Goal: Information Seeking & Learning: Learn about a topic

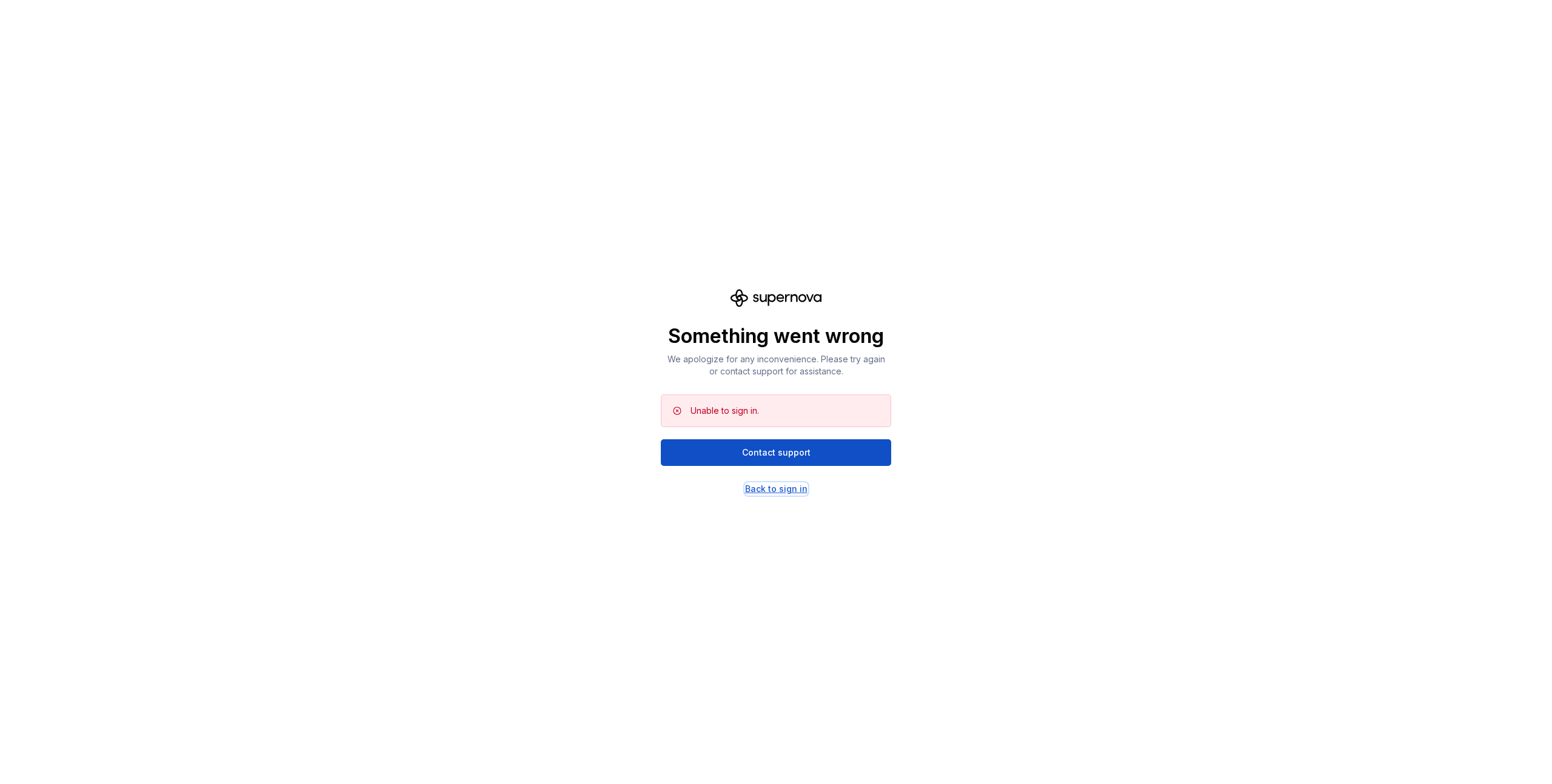
click at [764, 487] on div "Back to sign in" at bounding box center [776, 489] width 62 height 12
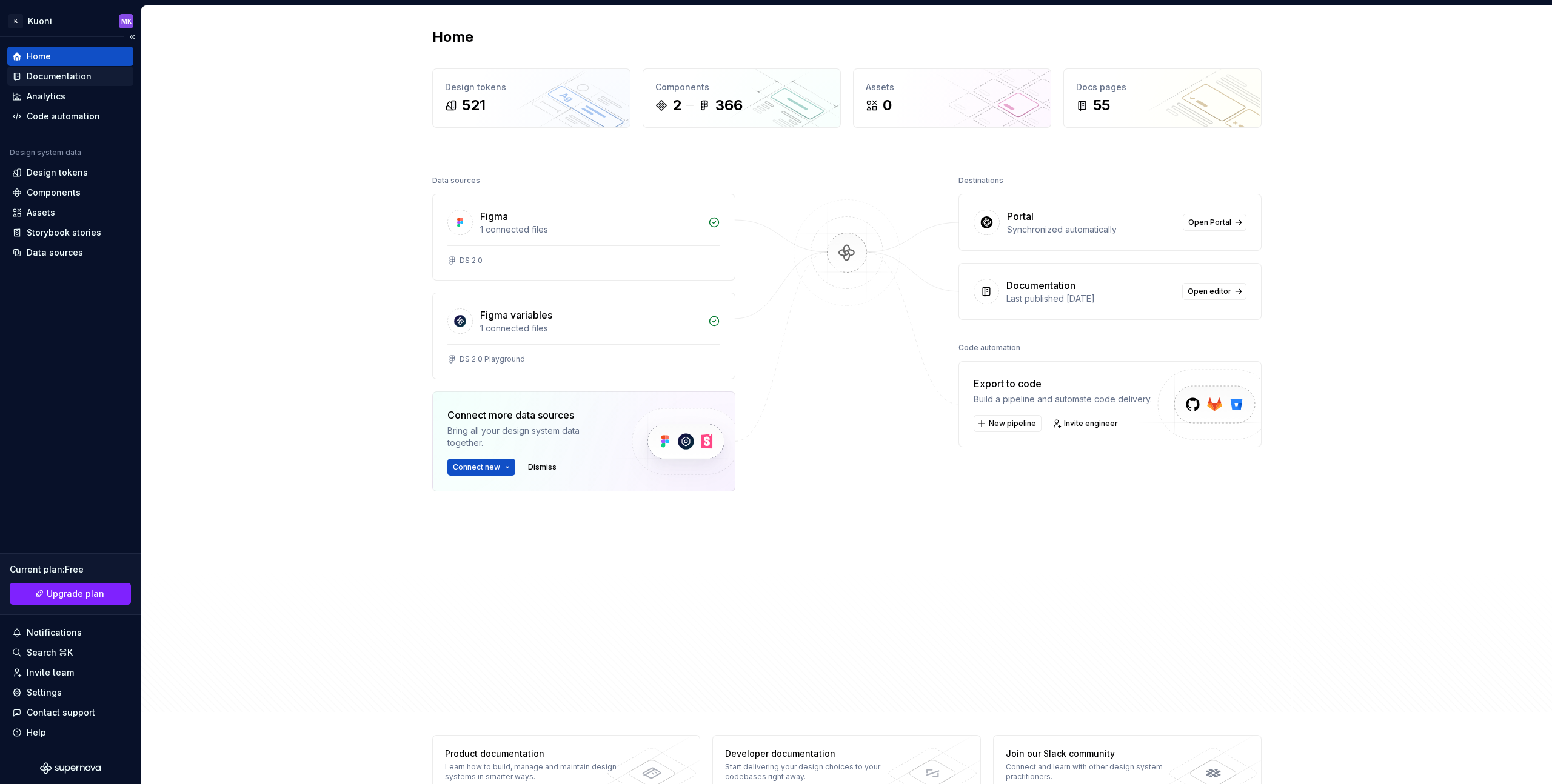
click at [98, 80] on div "Documentation" at bounding box center [70, 76] width 116 height 12
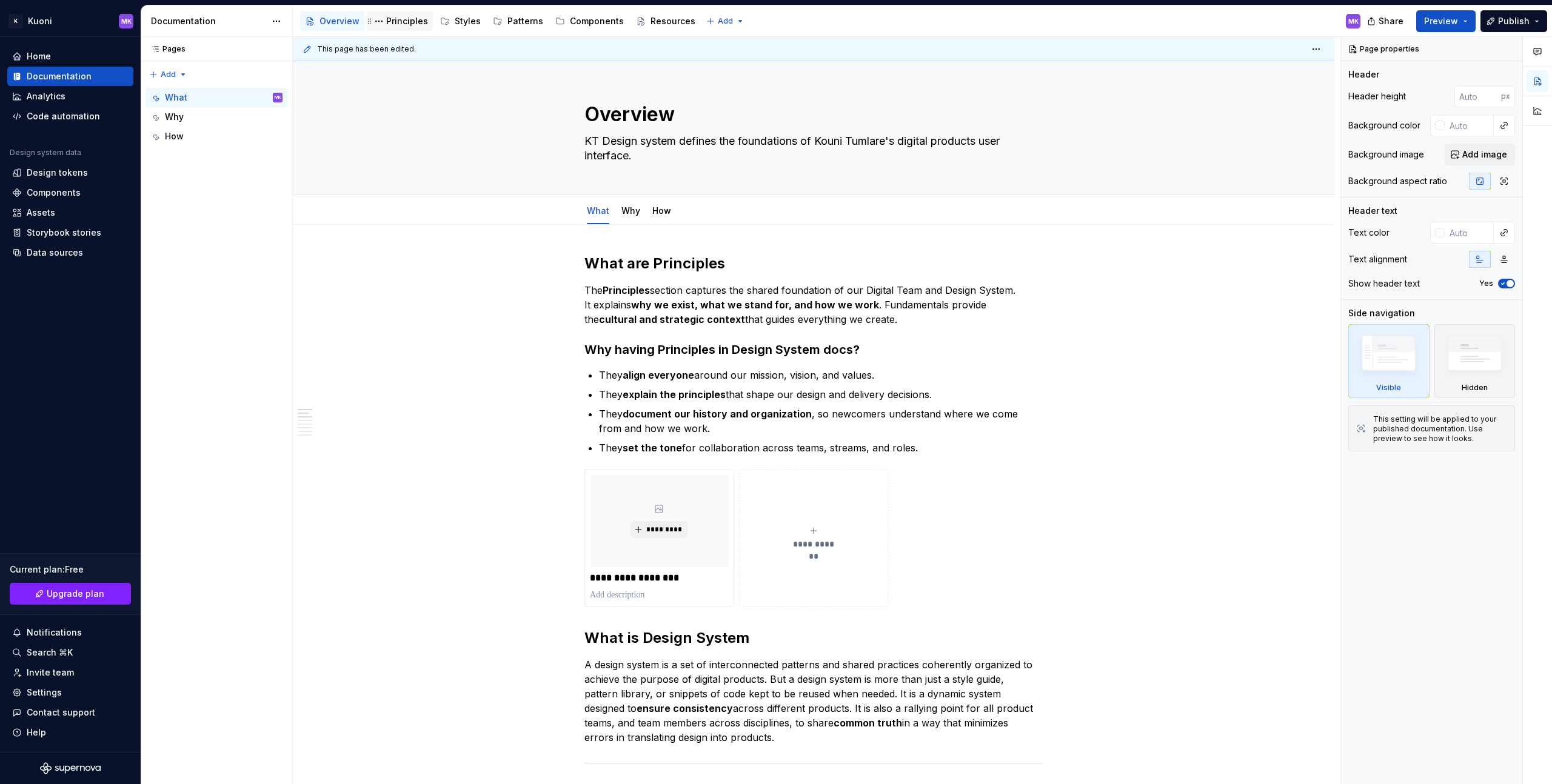
click at [410, 15] on div "Principles" at bounding box center [407, 21] width 42 height 12
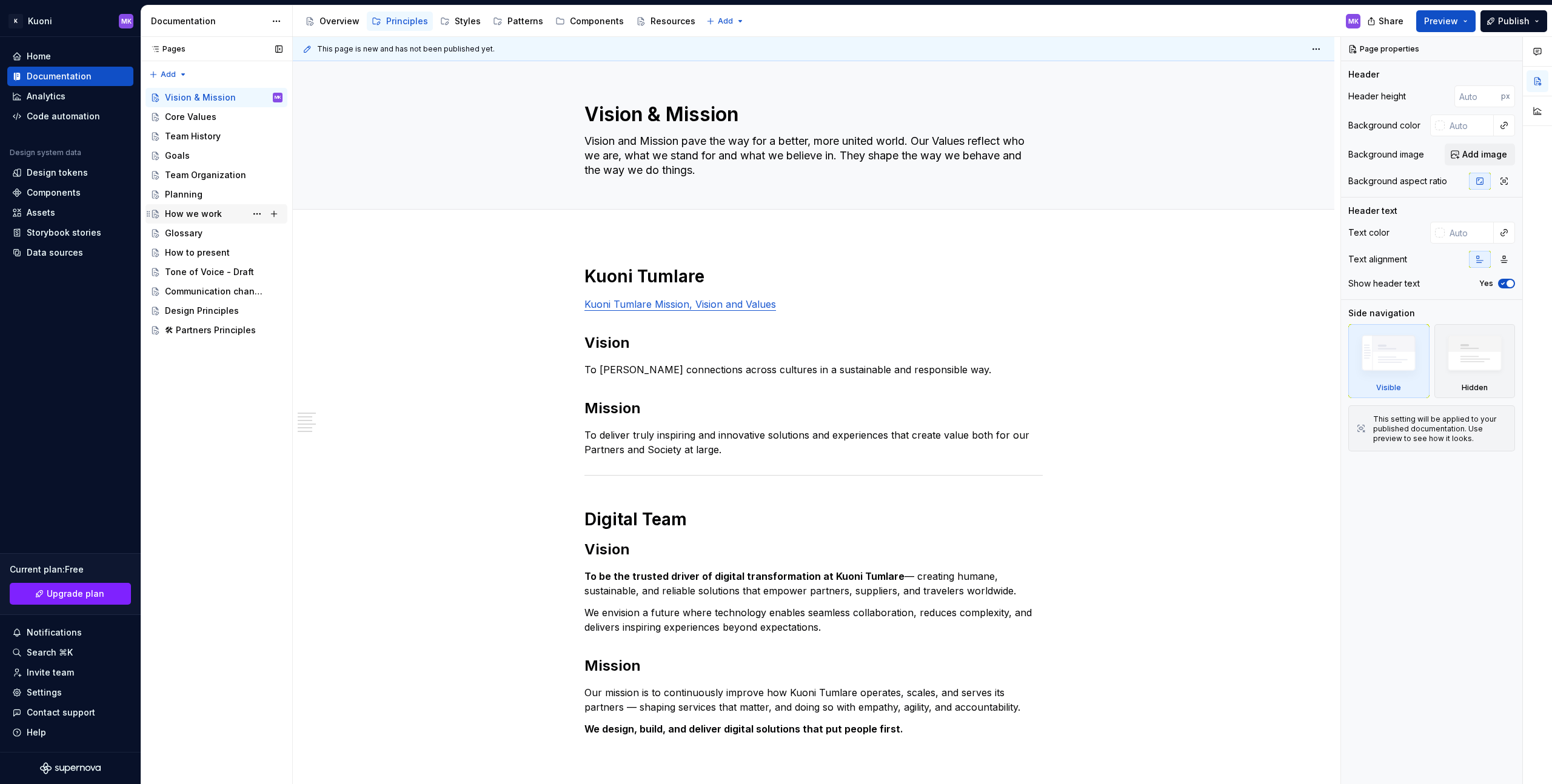
click at [221, 215] on div "How we work" at bounding box center [223, 214] width 117 height 17
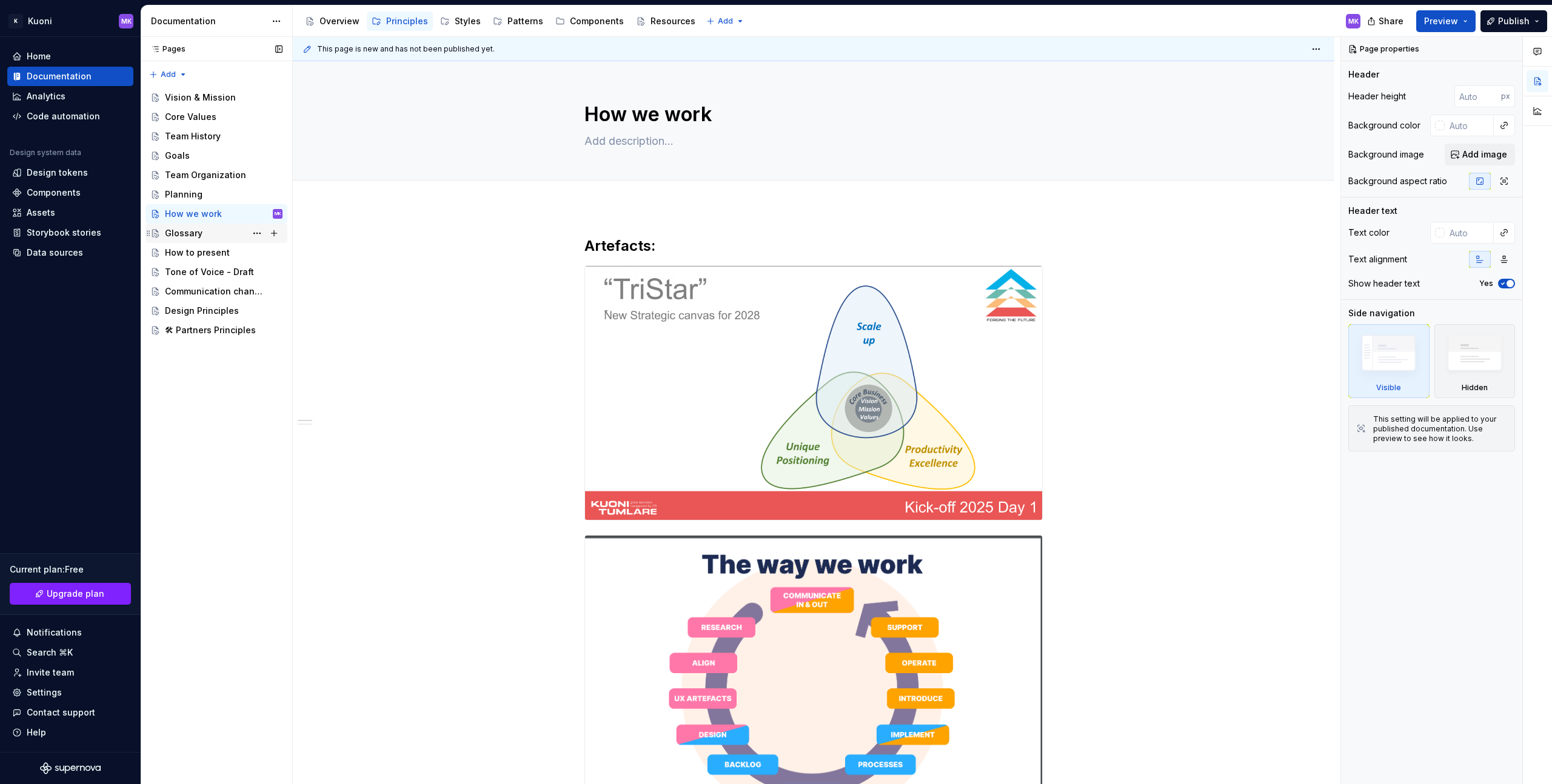
click at [220, 236] on div "Glossary" at bounding box center [223, 234] width 117 height 17
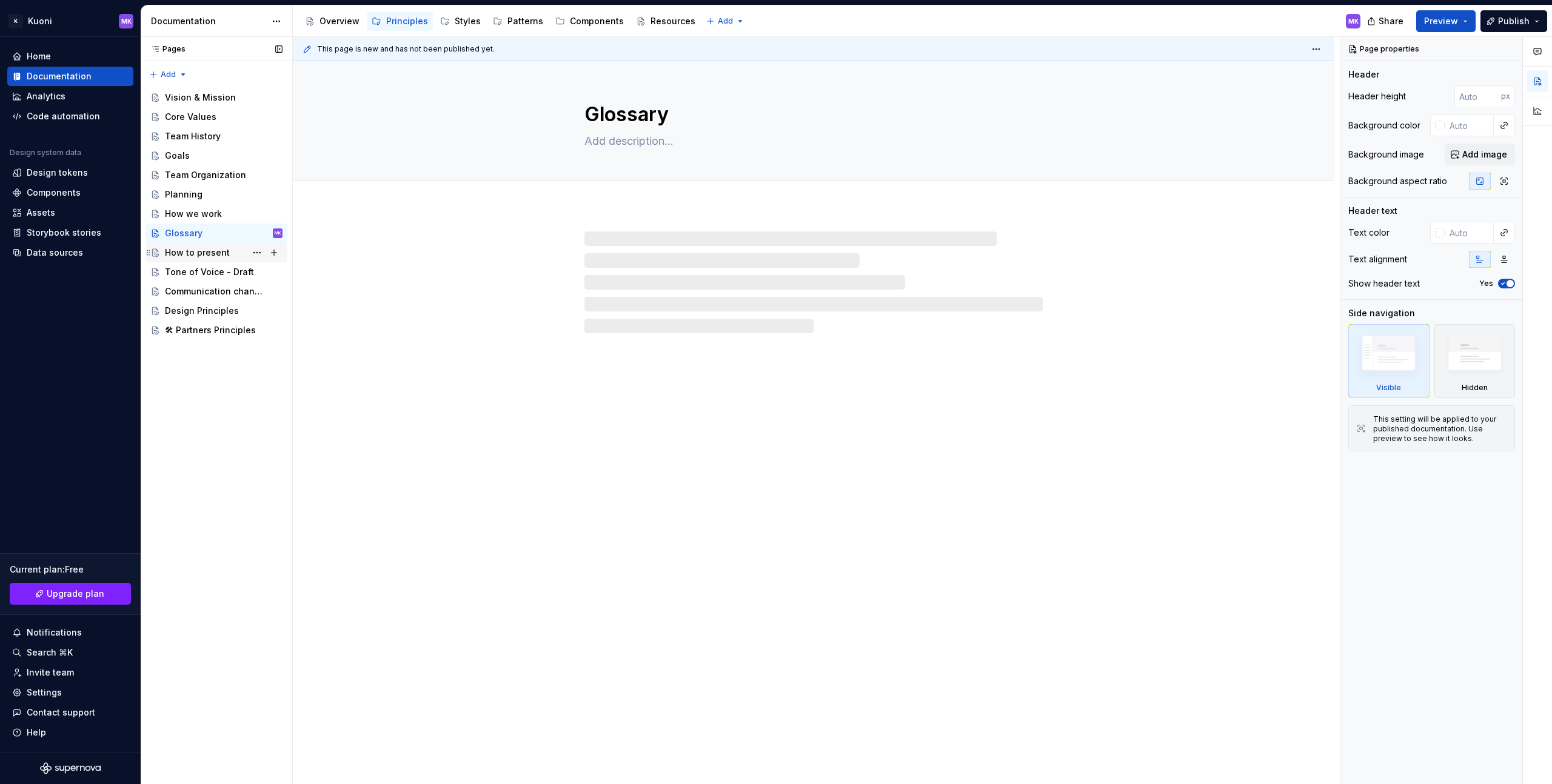
click at [222, 253] on div "How to present" at bounding box center [197, 253] width 65 height 12
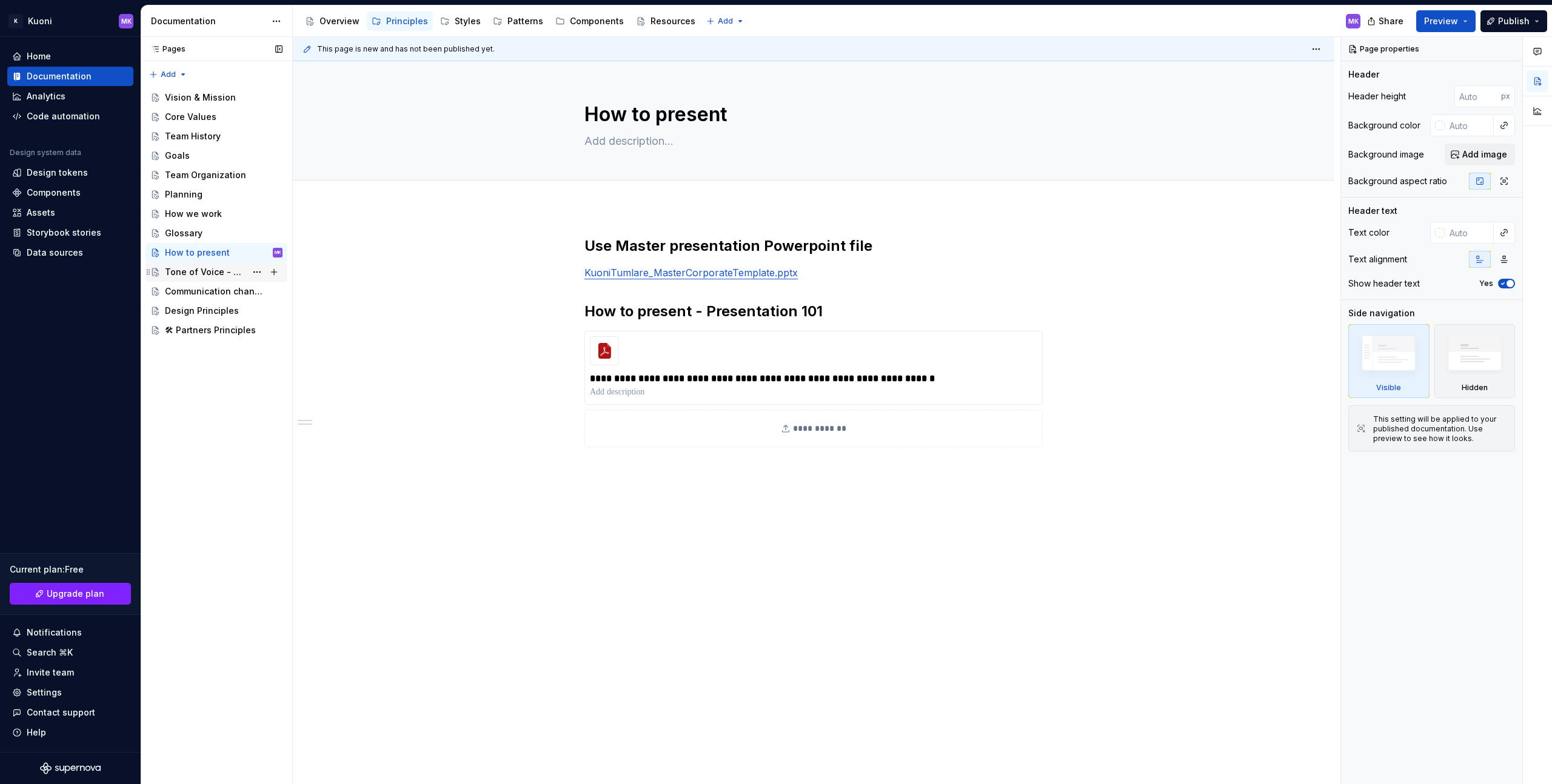
click at [222, 270] on div "Tone of Voice - Draft" at bounding box center [205, 271] width 81 height 12
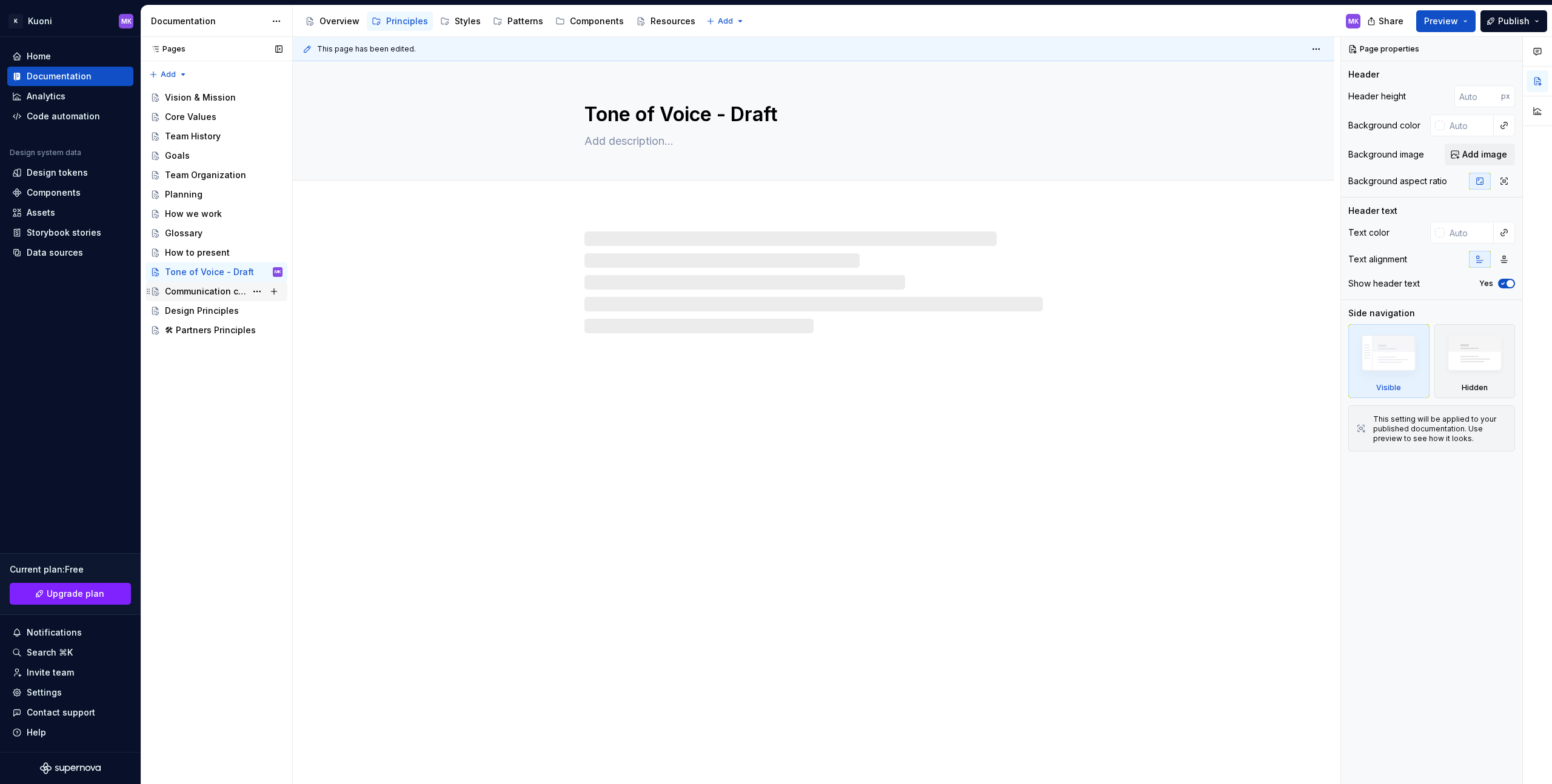
click at [218, 291] on div "Communication channels" at bounding box center [205, 291] width 81 height 12
click at [217, 307] on div "Design Principles" at bounding box center [201, 310] width 74 height 12
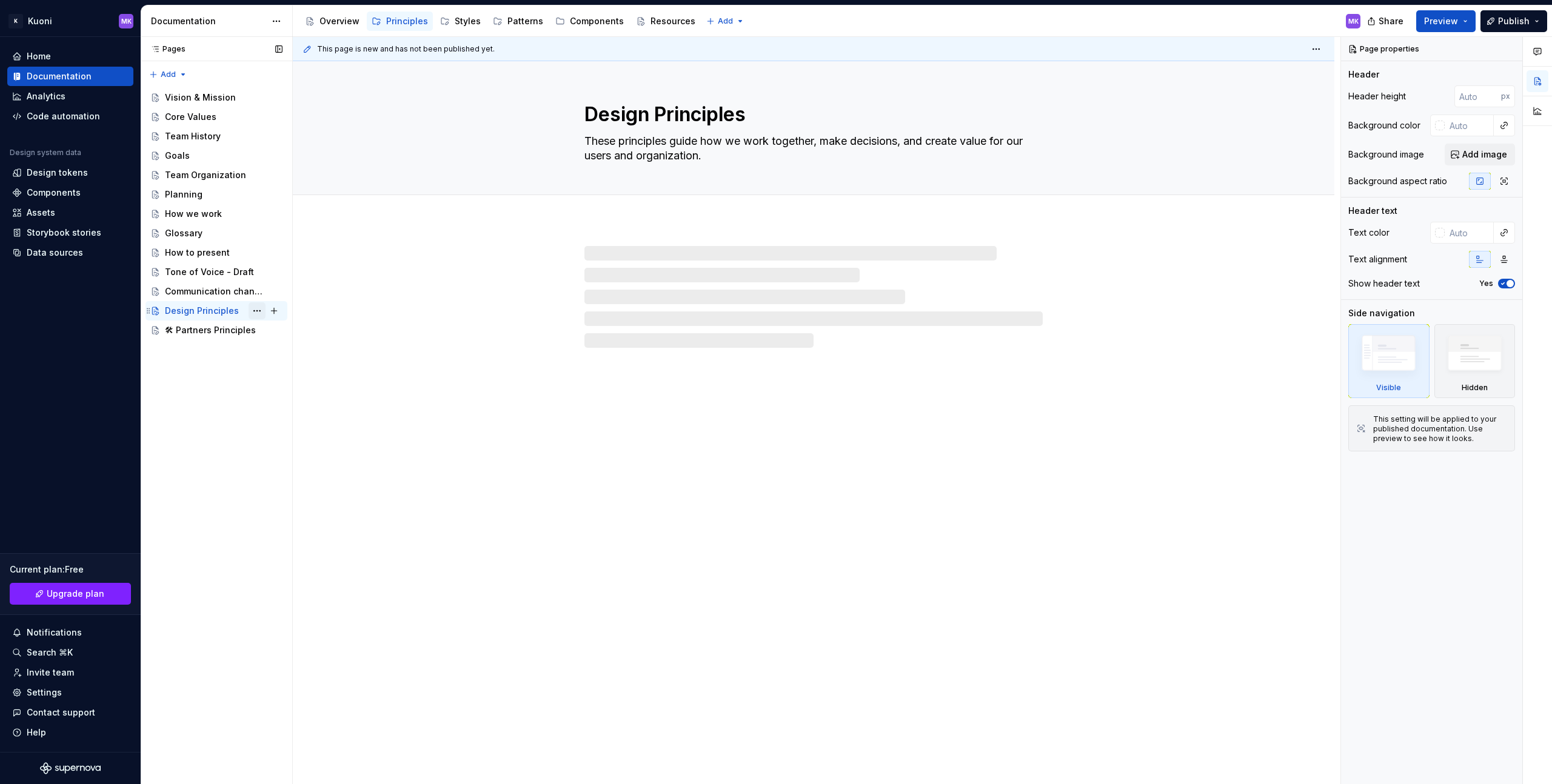
click at [254, 312] on button "Page tree" at bounding box center [257, 311] width 17 height 17
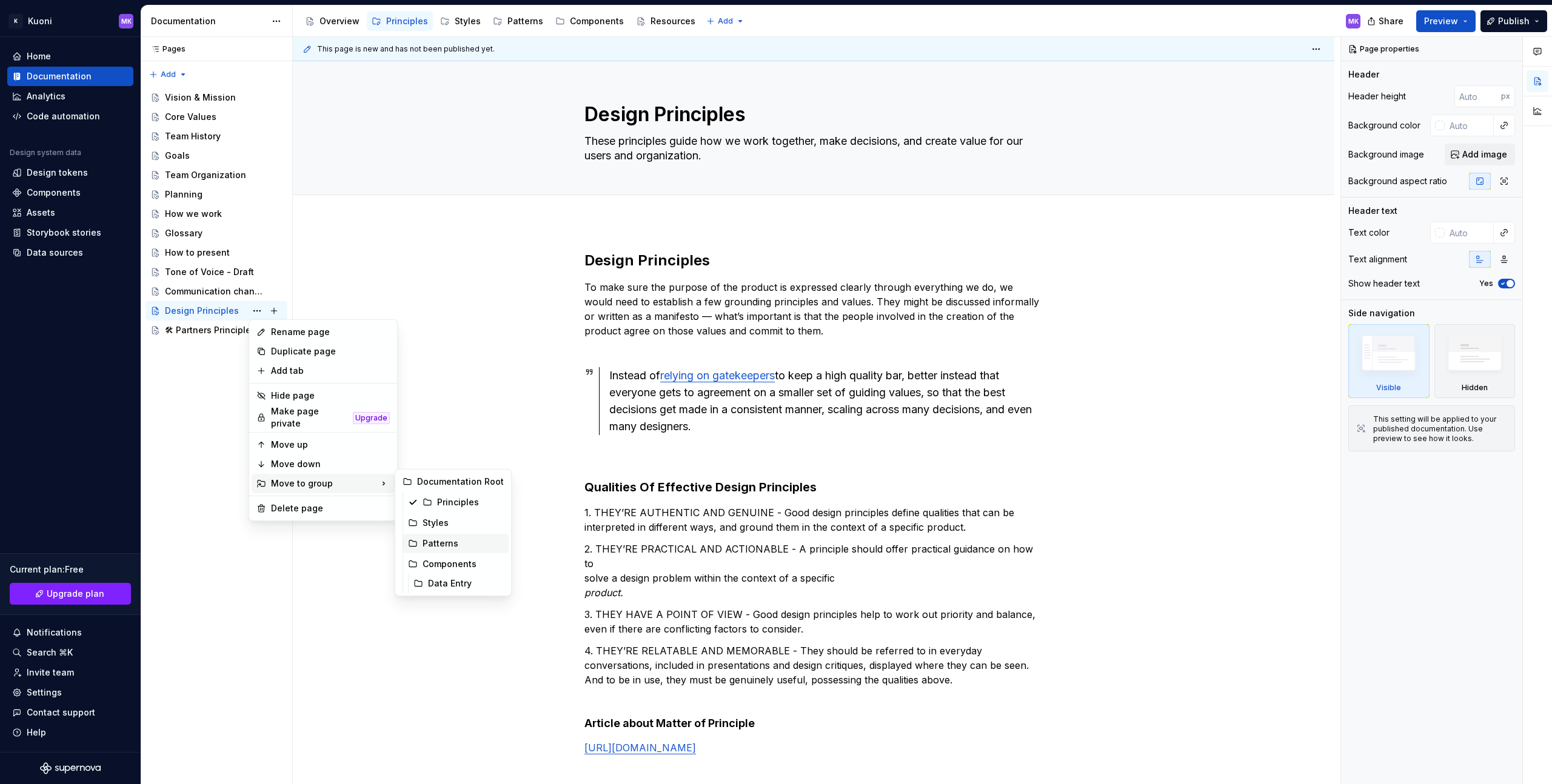
click at [462, 540] on div "Patterns" at bounding box center [463, 544] width 81 height 12
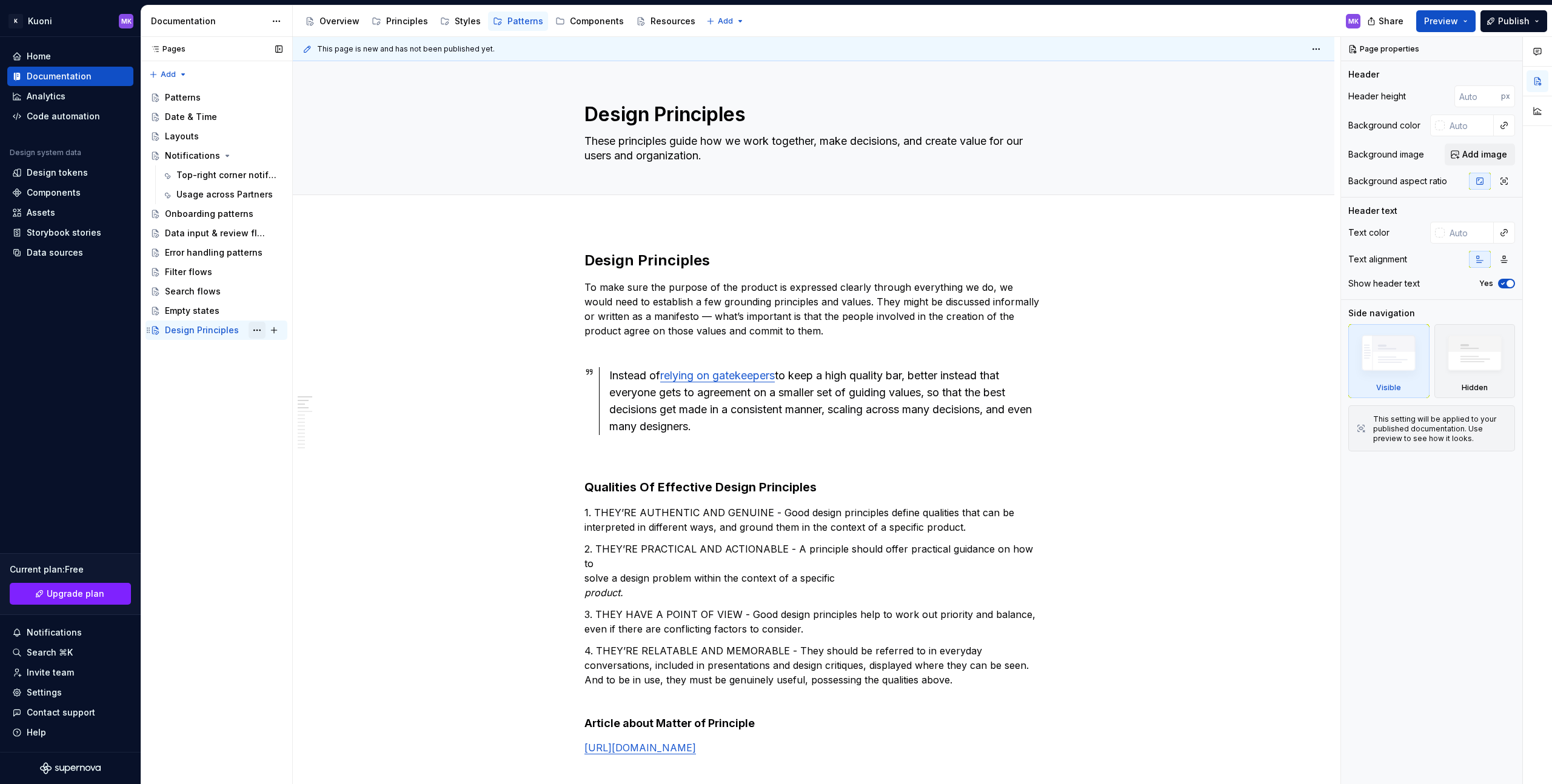
click at [259, 331] on button "Page tree" at bounding box center [257, 330] width 17 height 17
click at [212, 335] on div "Pages Pages Add Accessibility guide for tree Page tree. Navigate the tree with …" at bounding box center [217, 410] width 151 height 748
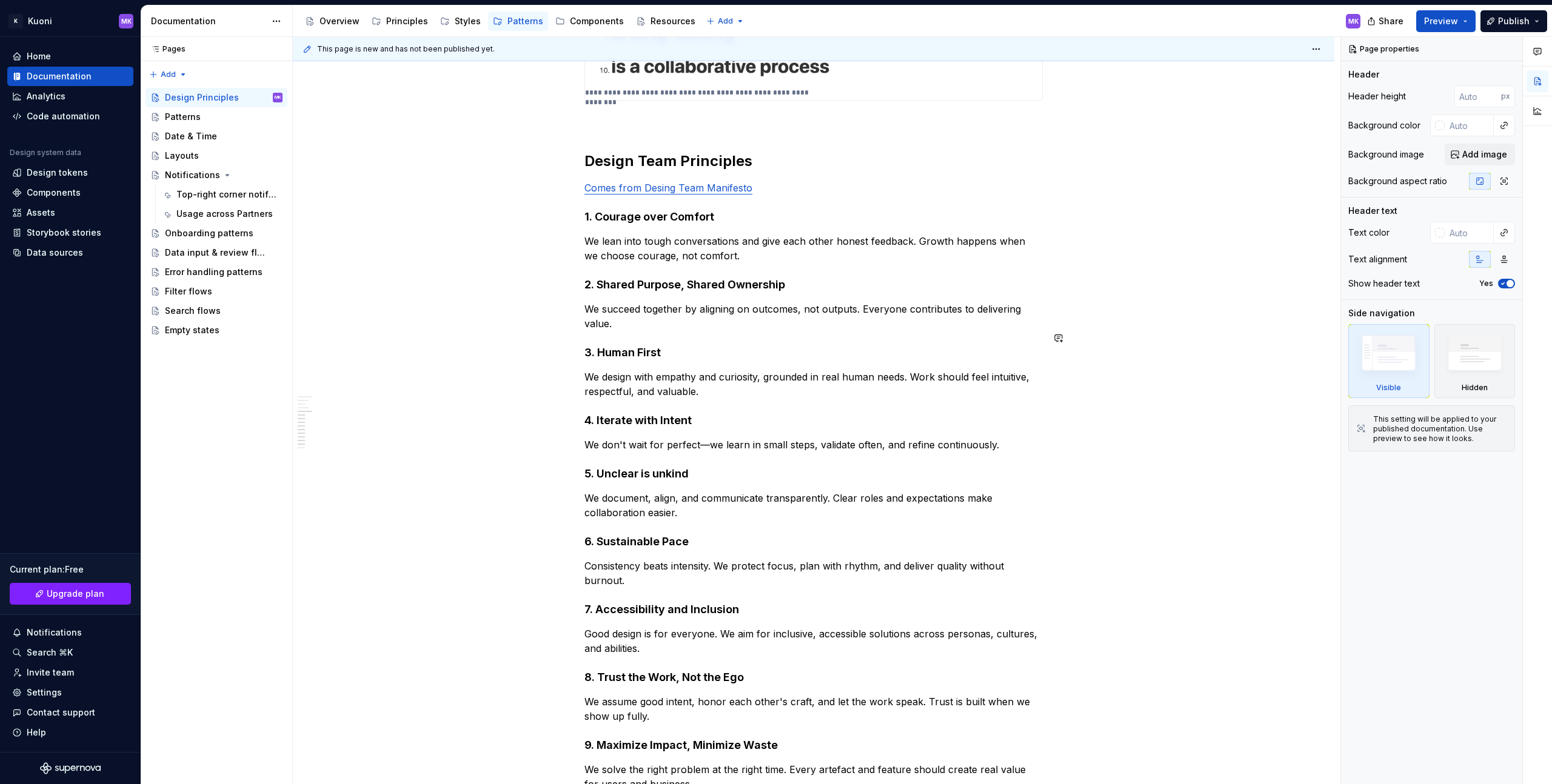
scroll to position [1328, 0]
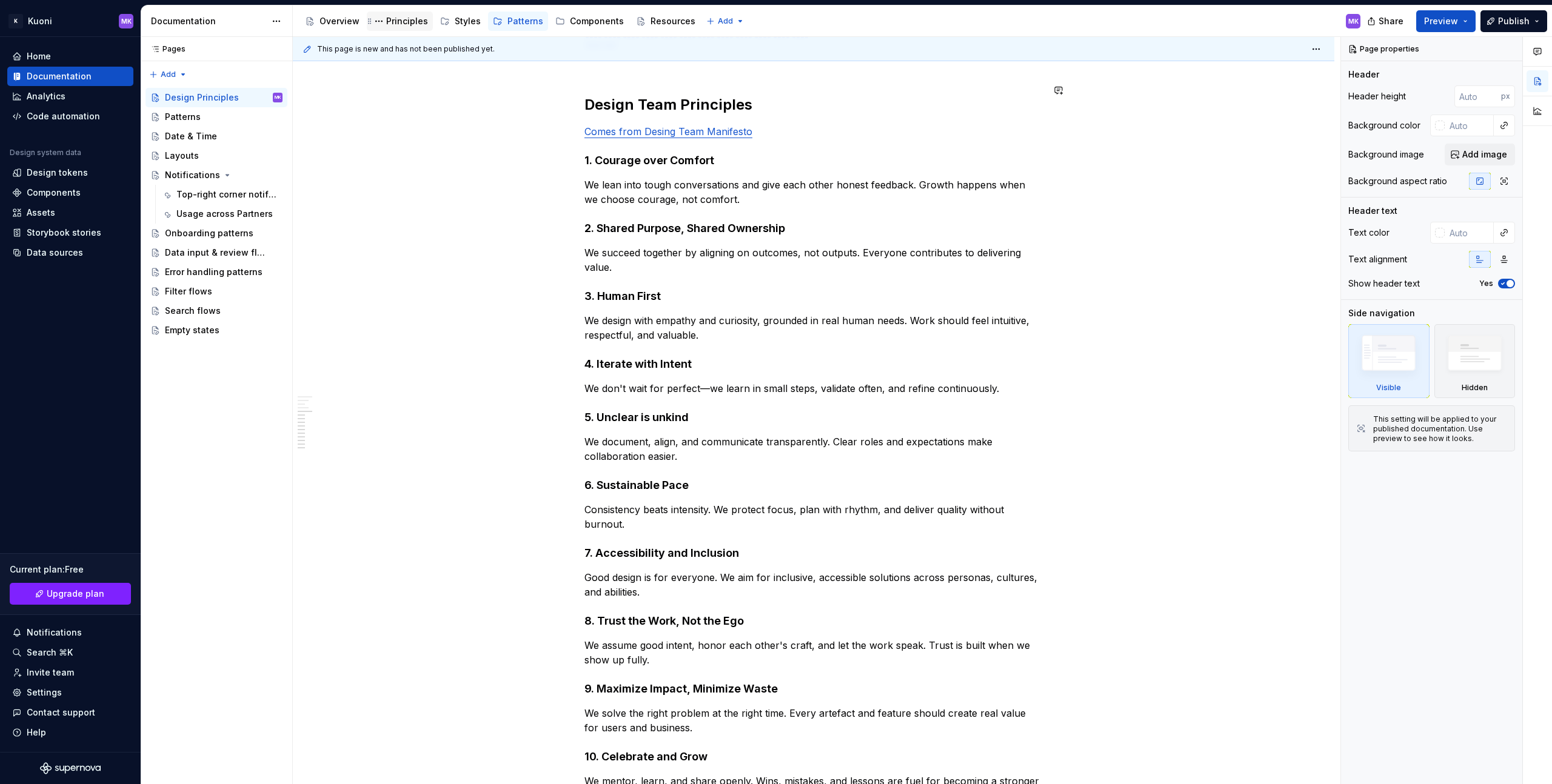
click at [405, 18] on div "Principles" at bounding box center [407, 21] width 42 height 12
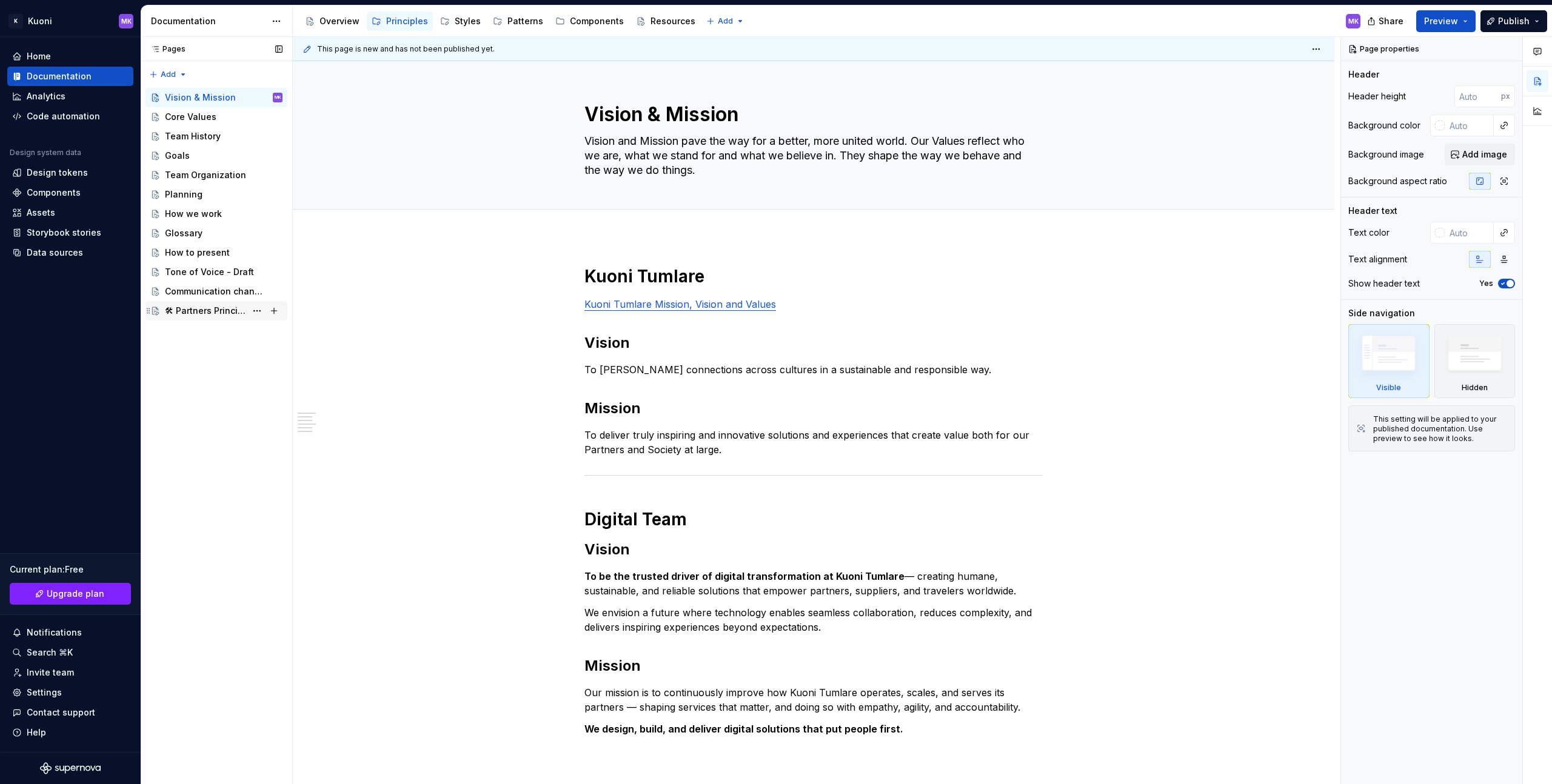
click at [203, 314] on div "🛠 Partners Principles" at bounding box center [205, 310] width 81 height 12
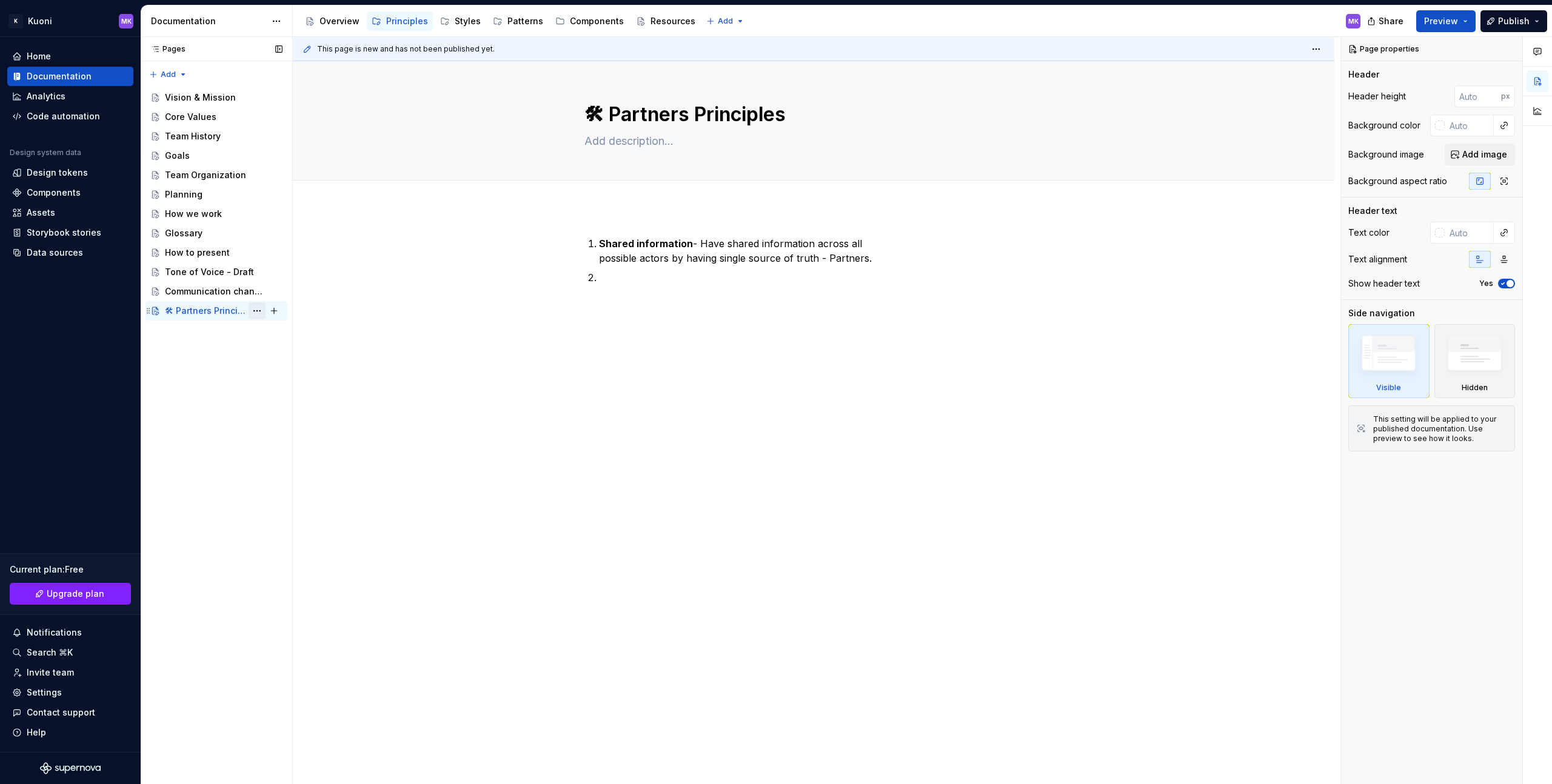
click at [257, 311] on button "Page tree" at bounding box center [257, 311] width 17 height 17
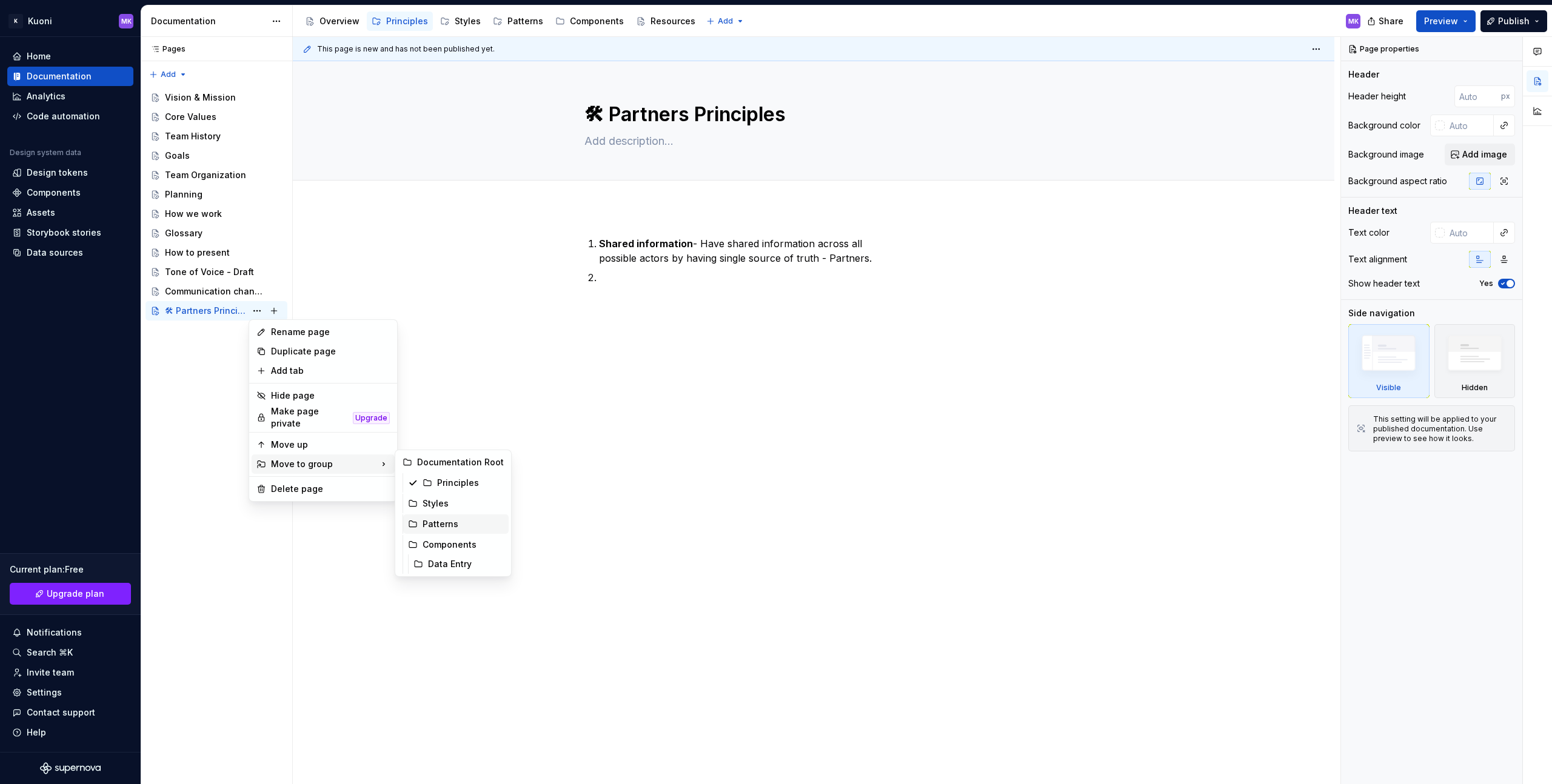
click at [474, 526] on div "Patterns" at bounding box center [463, 524] width 81 height 12
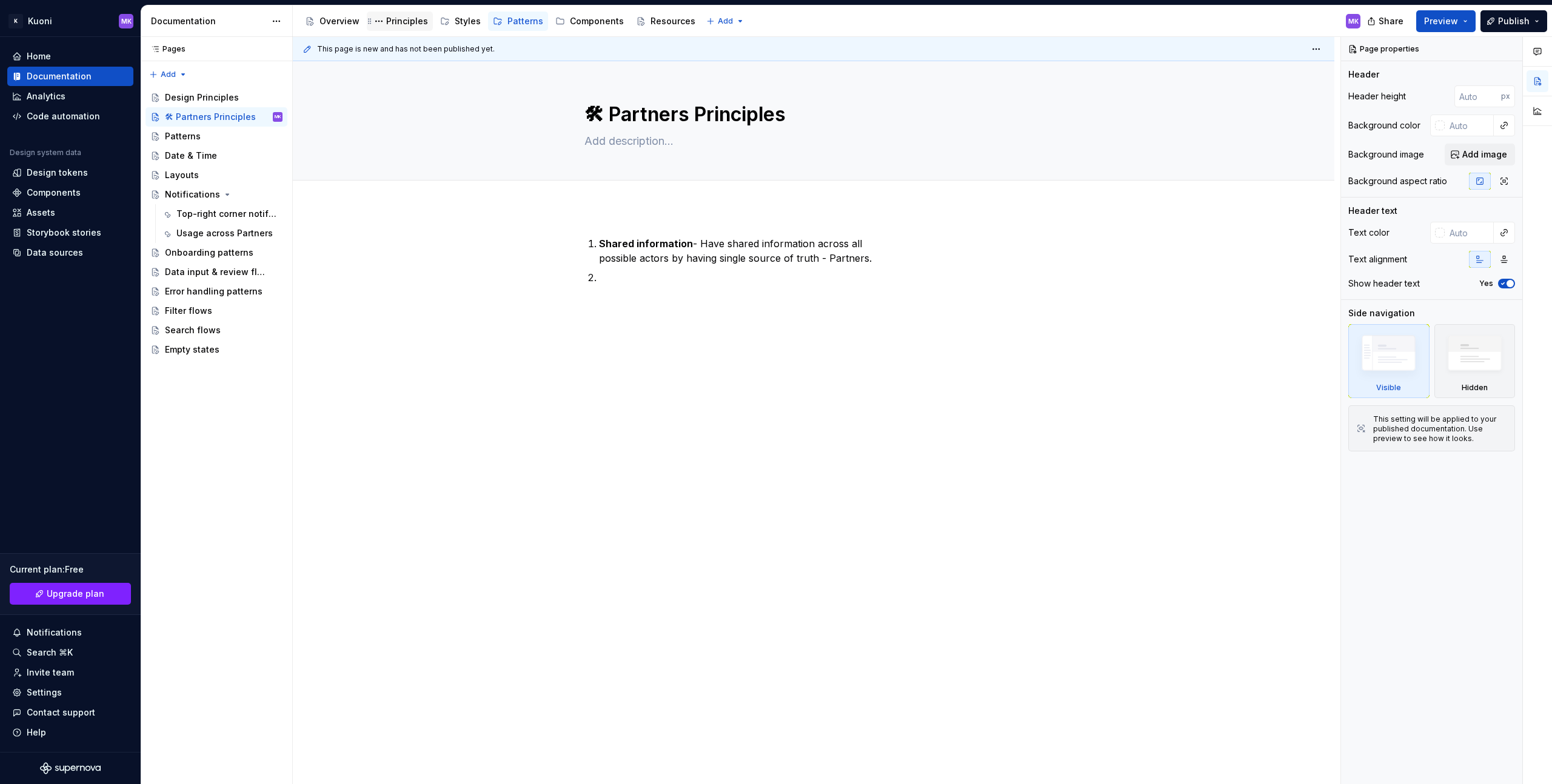
click at [404, 18] on div "Principles" at bounding box center [407, 21] width 42 height 12
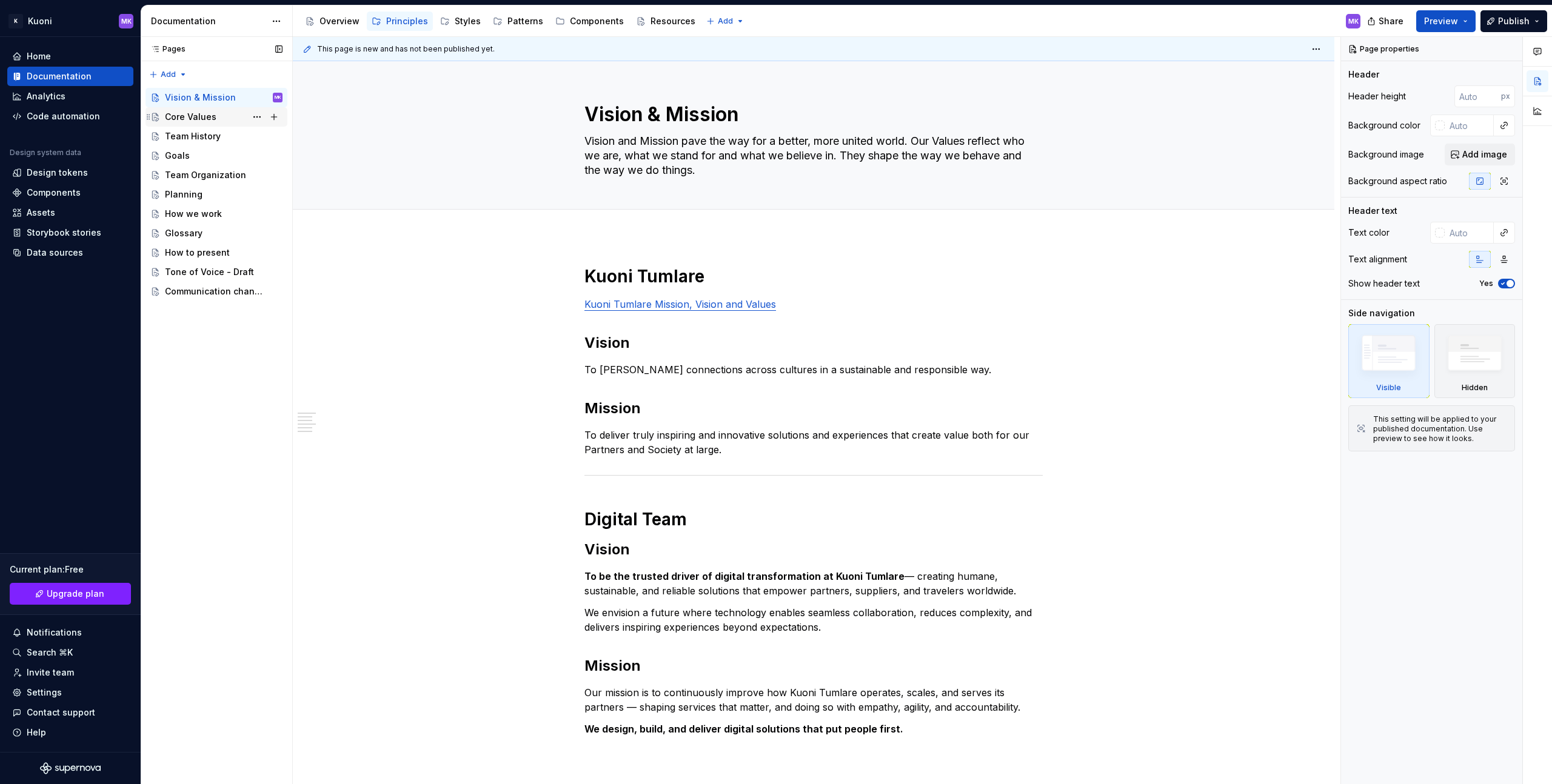
click at [184, 120] on div "Core Values" at bounding box center [190, 116] width 51 height 12
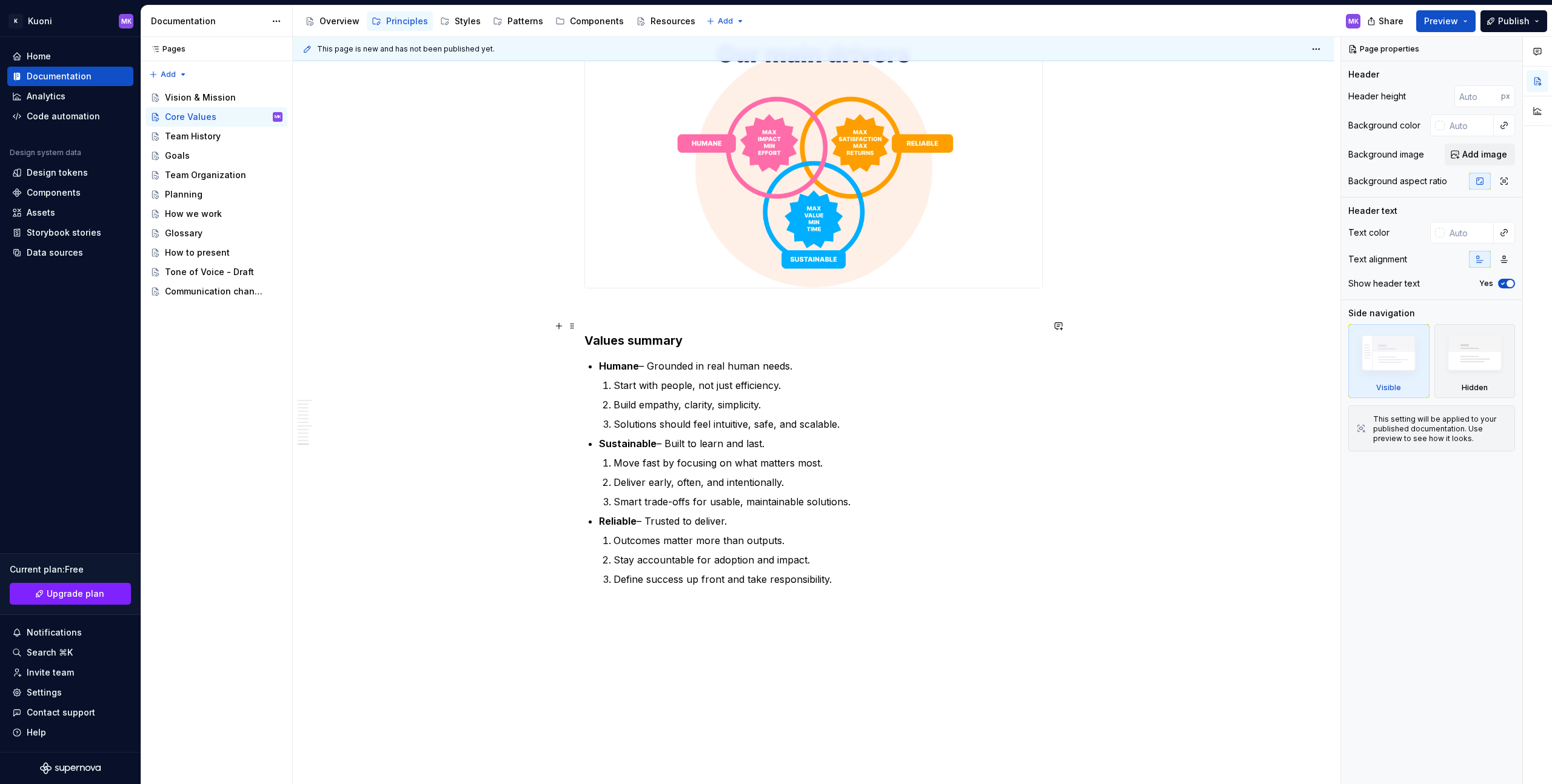
scroll to position [2075, 0]
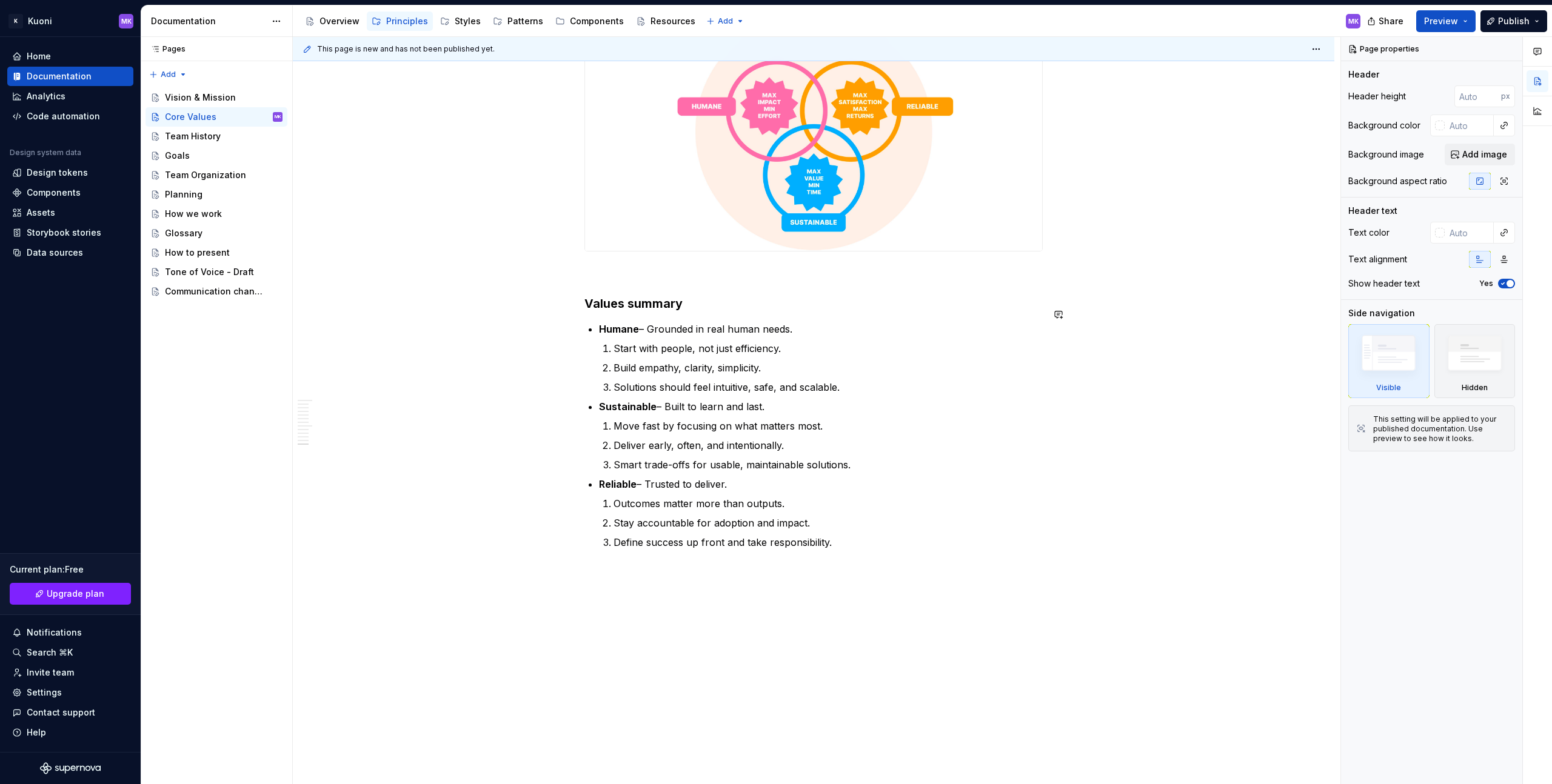
type textarea "*"
